Goal: Connect with others: Connect with other users

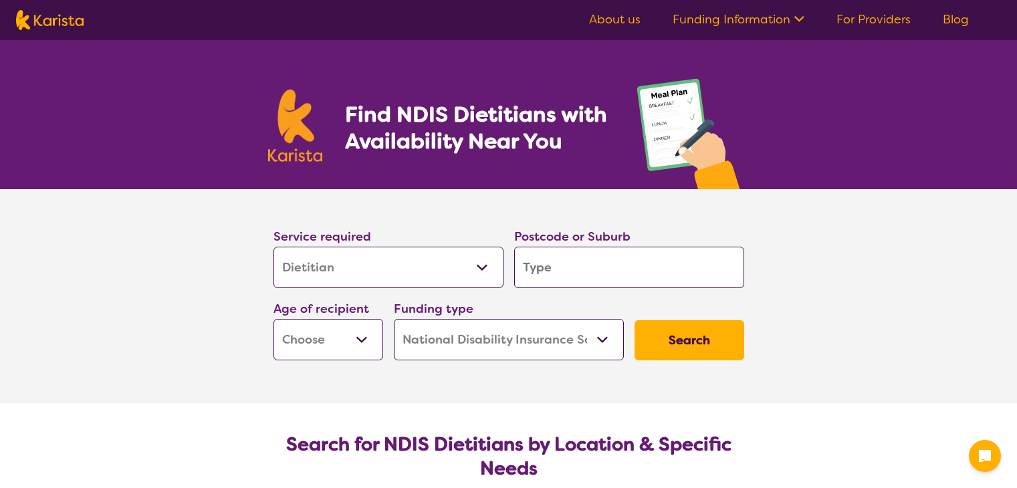
select select "Dietitian"
select select "NDIS"
select select "Dietitian"
select select "NDIS"
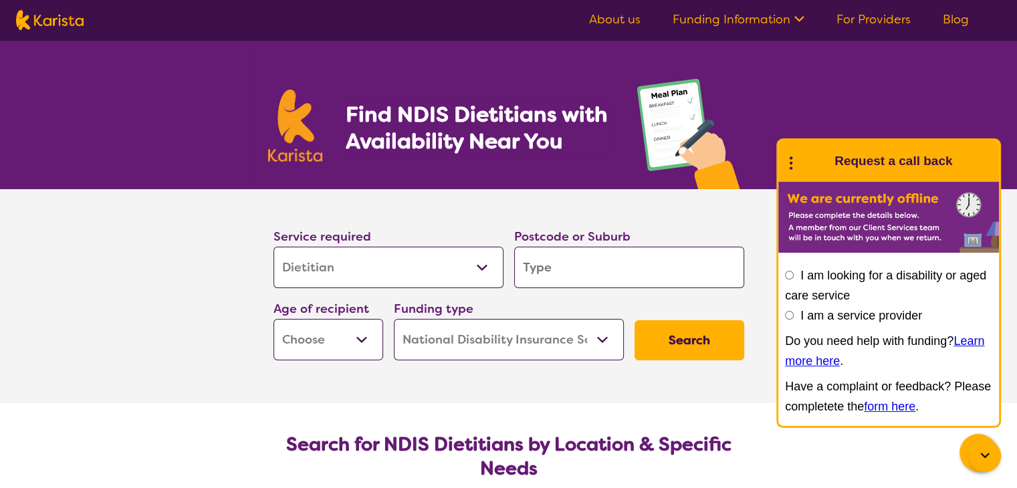
drag, startPoint x: 552, startPoint y: 267, endPoint x: 552, endPoint y: 294, distance: 27.4
click at [552, 268] on input "search" at bounding box center [629, 267] width 230 height 41
type input "2"
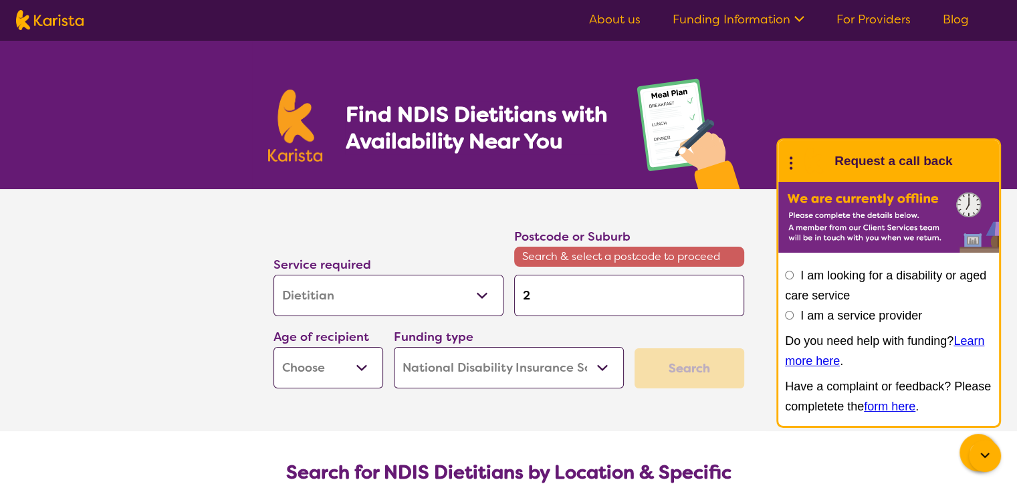
type input "22"
type input "223"
type input "2233"
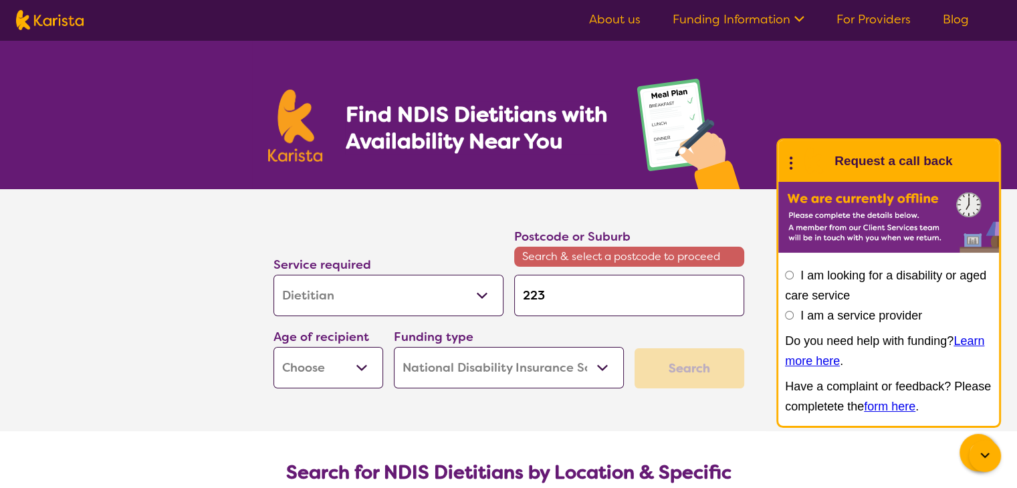
type input "2233"
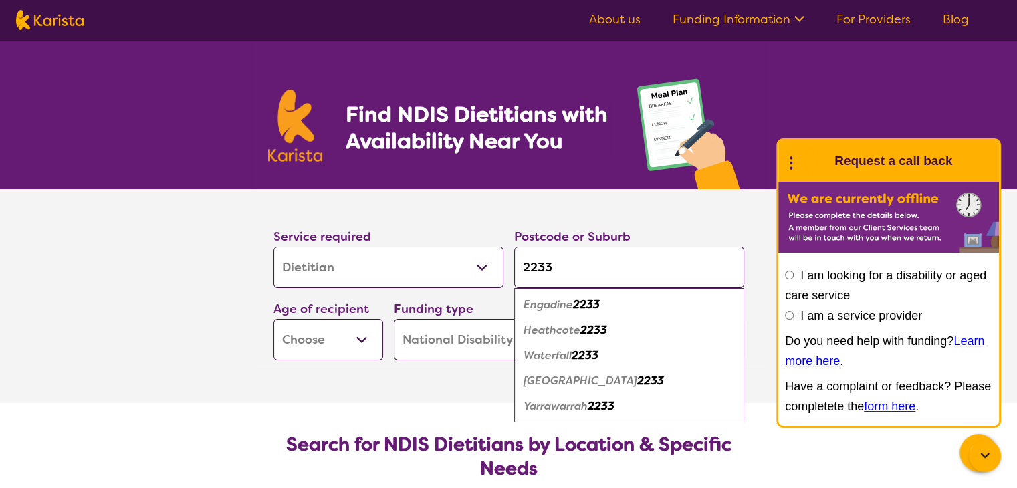
type input "2233"
click at [570, 326] on em "Heathcote" at bounding box center [552, 330] width 57 height 14
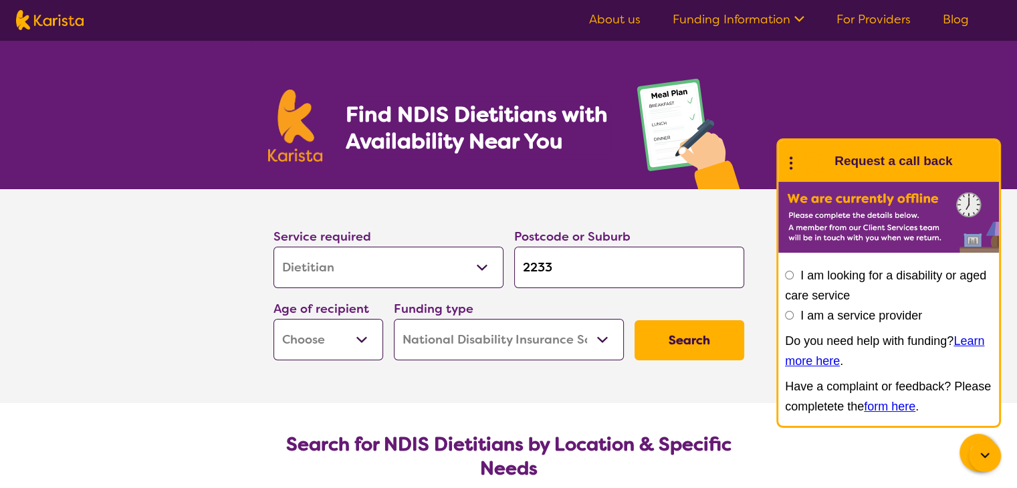
click at [356, 340] on select "Early Childhood - 0 to 9 Child - 10 to 11 Adolescent - 12 to 17 Adult - 18 to 6…" at bounding box center [329, 339] width 110 height 41
select select "AG"
click at [274, 319] on select "Early Childhood - 0 to 9 Child - 10 to 11 Adolescent - 12 to 17 Adult - 18 to 6…" at bounding box center [329, 339] width 110 height 41
select select "AG"
drag, startPoint x: 682, startPoint y: 340, endPoint x: 671, endPoint y: 337, distance: 11.0
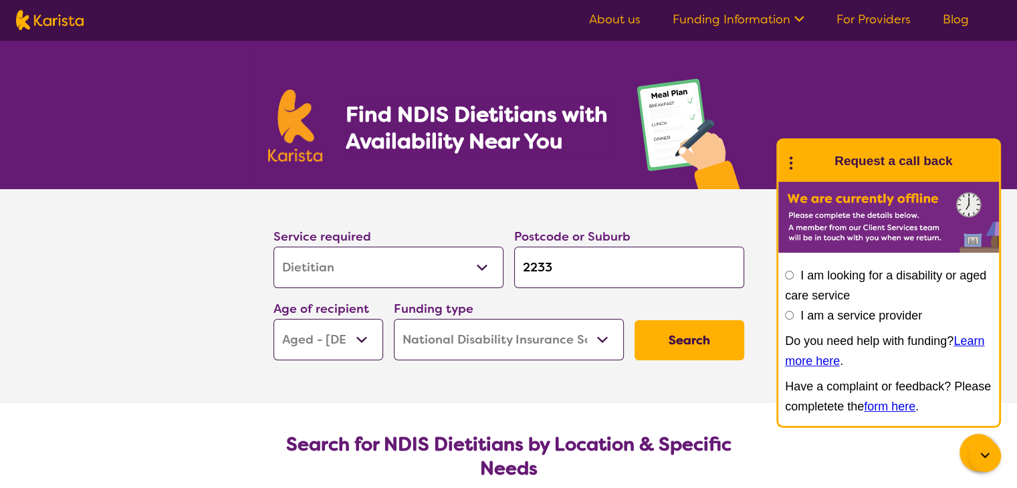
click at [671, 337] on button "Search" at bounding box center [690, 340] width 110 height 40
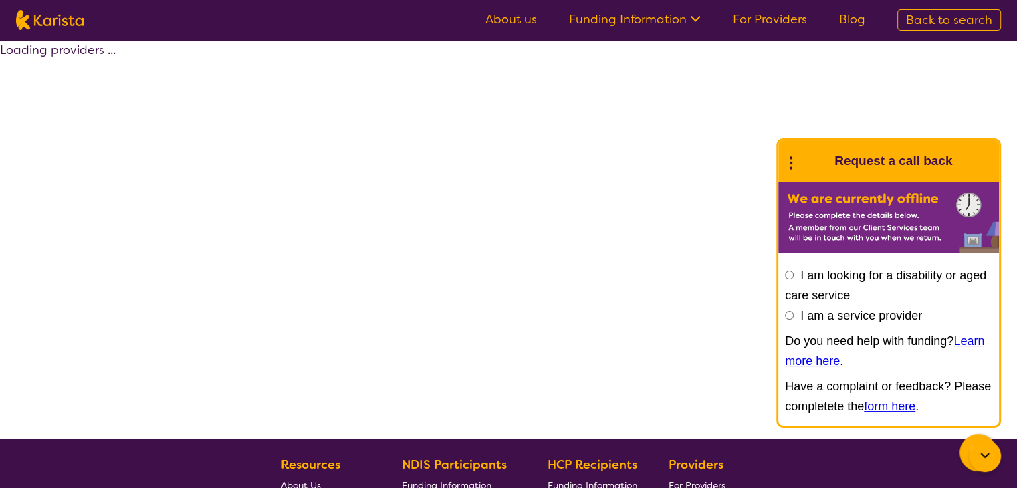
select select "by_score"
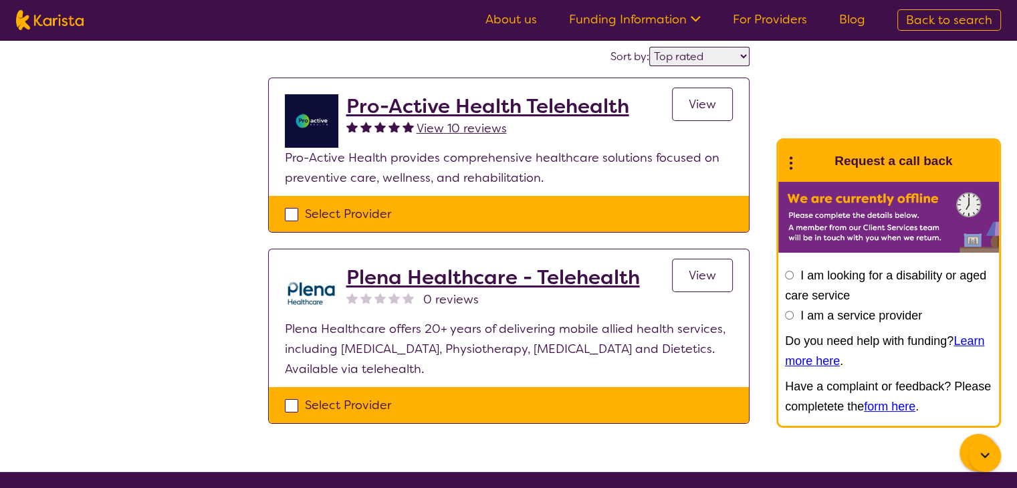
scroll to position [89, 0]
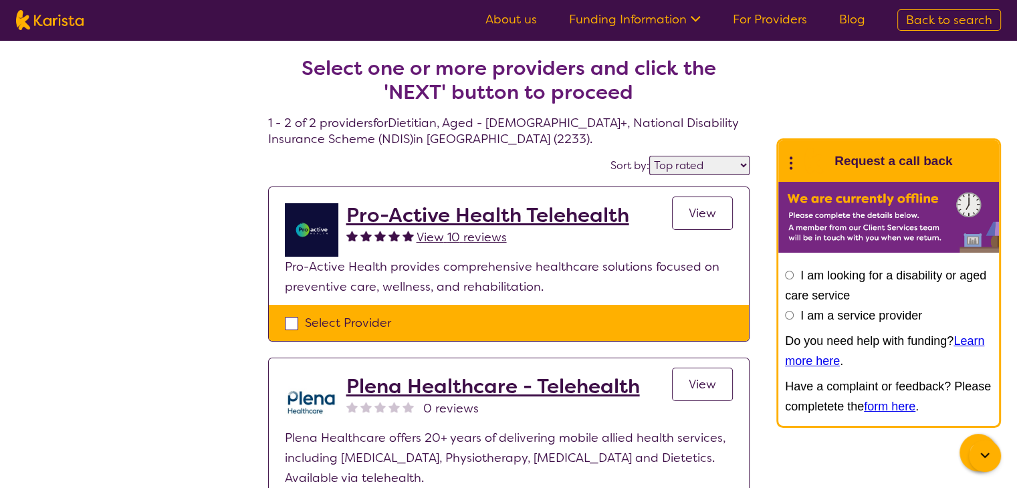
select select "Dietitian"
select select "AG"
select select "NDIS"
select select "Dietitian"
select select "AG"
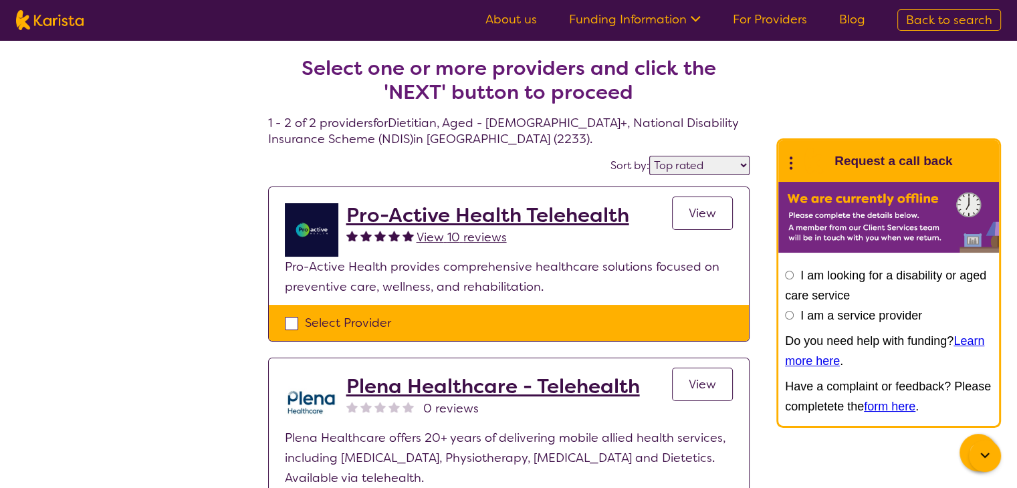
select select "NDIS"
